Goal: Information Seeking & Learning: Learn about a topic

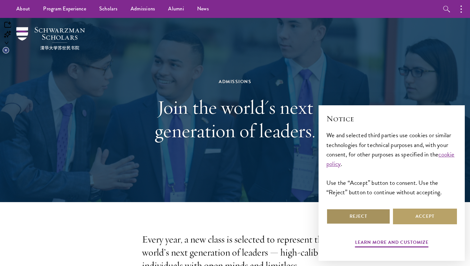
click at [367, 216] on button "Reject" at bounding box center [358, 217] width 64 height 16
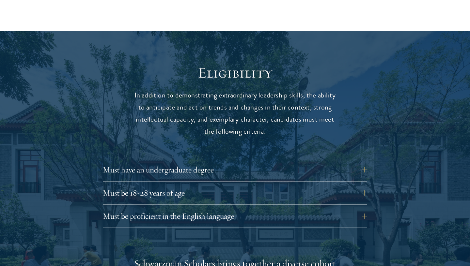
scroll to position [809, 0]
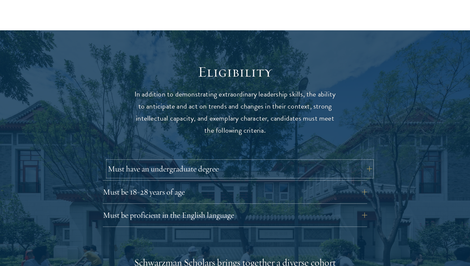
click at [201, 161] on button "Must have an undergraduate degree" at bounding box center [240, 169] width 264 height 16
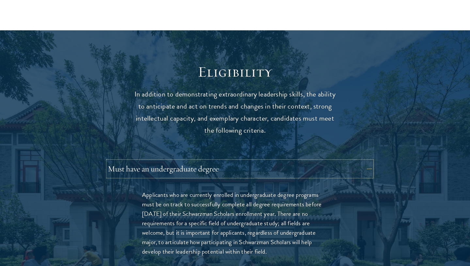
click at [201, 161] on button "Must have an undergraduate degree" at bounding box center [240, 169] width 264 height 16
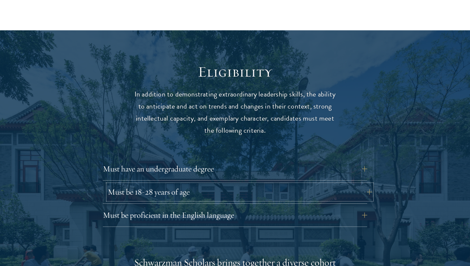
click at [224, 184] on button "Must be 18-28 years of age" at bounding box center [240, 192] width 264 height 16
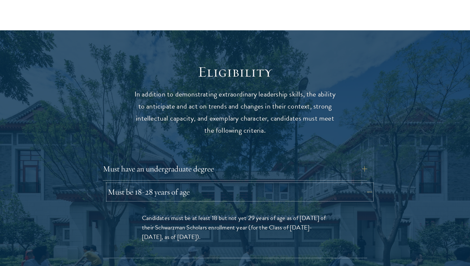
click at [224, 184] on button "Must be 18-28 years of age" at bounding box center [240, 192] width 264 height 16
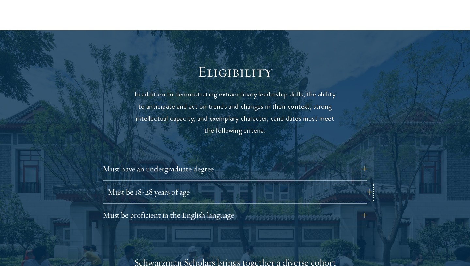
click at [224, 184] on button "Must be 18-28 years of age" at bounding box center [240, 192] width 264 height 16
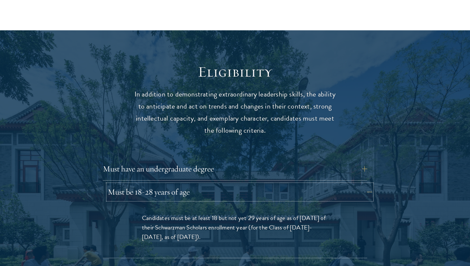
click at [224, 184] on button "Must be 18-28 years of age" at bounding box center [240, 192] width 264 height 16
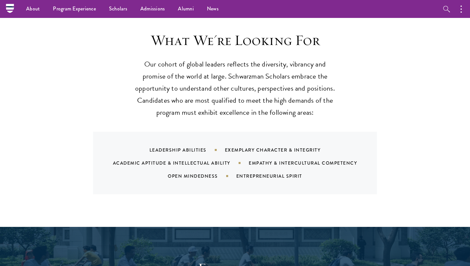
scroll to position [0, 0]
